Goal: Check status: Check status

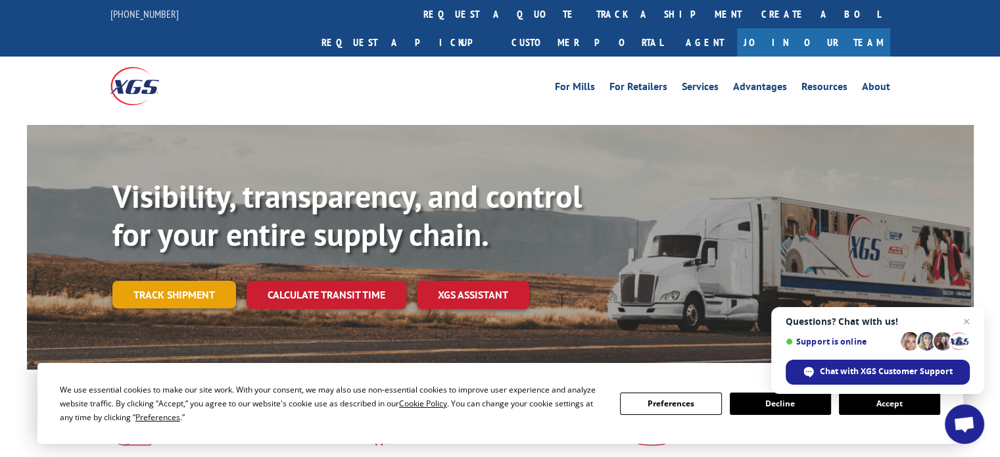
click at [201, 281] on link "Track shipment" at bounding box center [174, 295] width 124 height 28
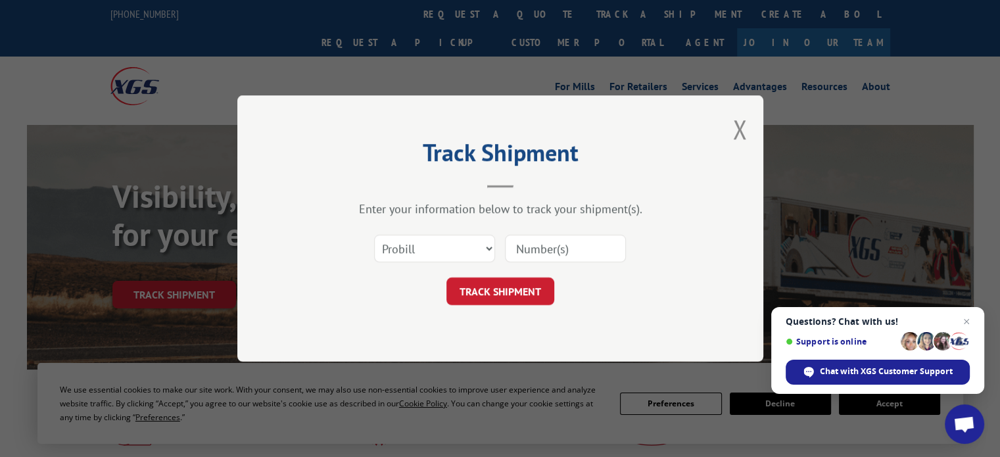
click at [550, 252] on input at bounding box center [565, 249] width 121 height 28
type input "16545"
click at [524, 295] on button "TRACK SHIPMENT" at bounding box center [500, 291] width 108 height 28
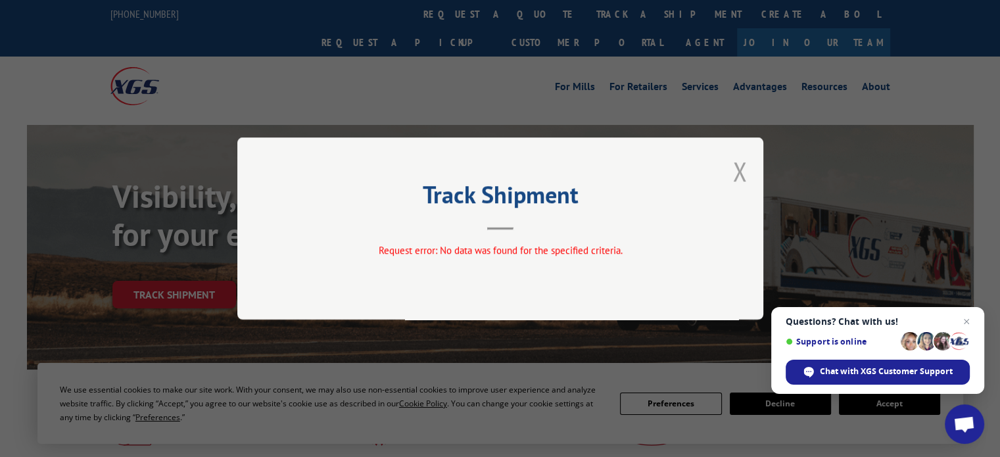
click at [739, 170] on button "Close modal" at bounding box center [739, 171] width 14 height 35
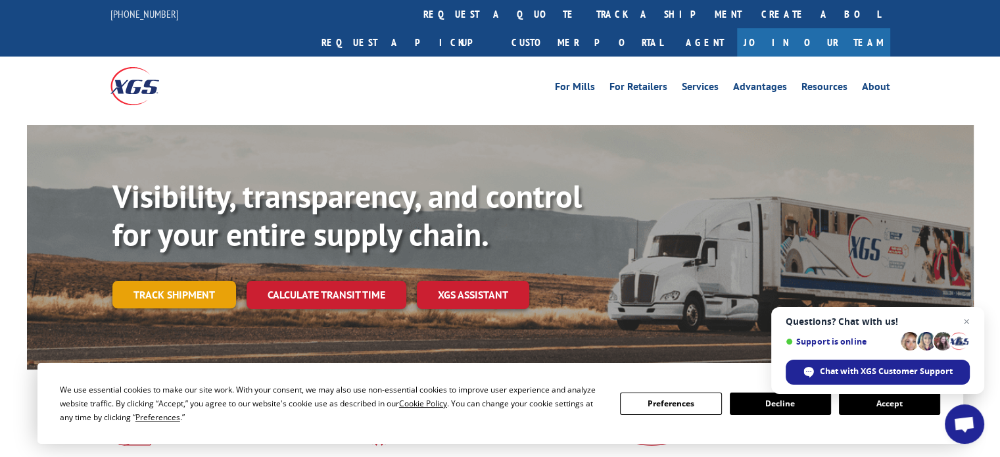
click at [206, 281] on link "Track shipment" at bounding box center [174, 295] width 124 height 28
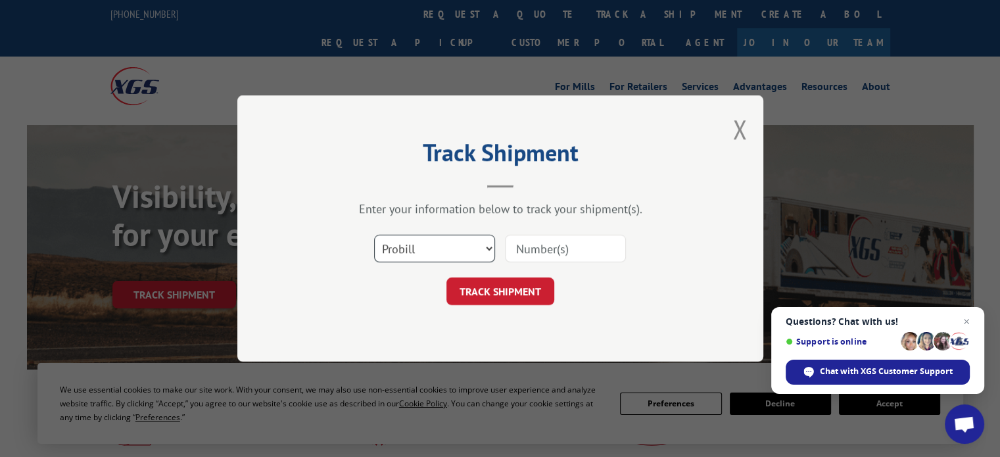
click at [448, 249] on select "Select category... Probill BOL PO" at bounding box center [434, 249] width 121 height 28
select select "bol"
click at [374, 235] on select "Select category... Probill BOL PO" at bounding box center [434, 249] width 121 height 28
click at [556, 242] on input at bounding box center [565, 249] width 121 height 28
type input "16545"
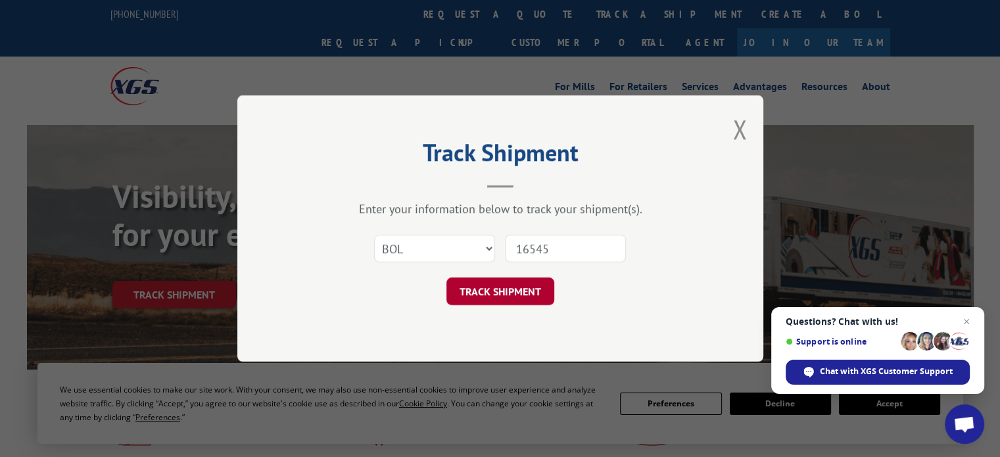
click at [515, 295] on button "TRACK SHIPMENT" at bounding box center [500, 291] width 108 height 28
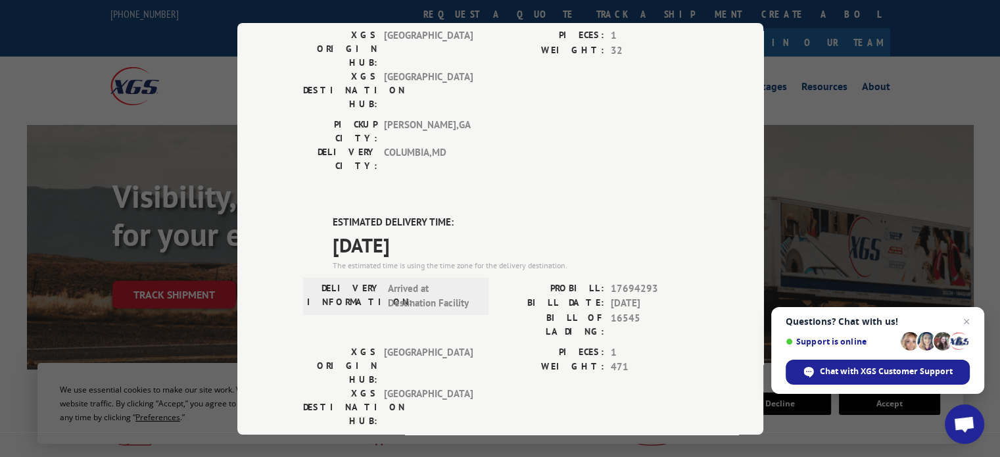
scroll to position [494, 0]
click at [96, 177] on div "Track Shipment DELIVERED DELIVERY INFORMATION: PROBILL: 10920706 BILL DATE: [DA…" at bounding box center [500, 228] width 1000 height 457
